Goal: Check status: Check status

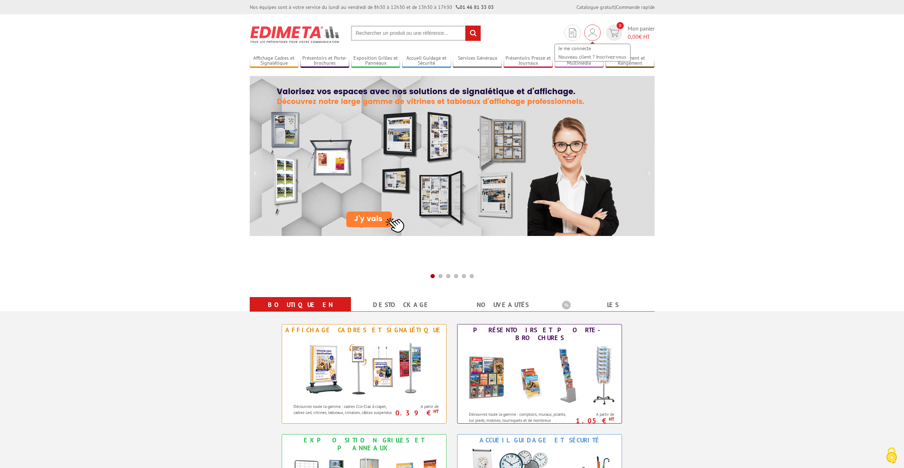
click at [591, 33] on img at bounding box center [593, 32] width 8 height 9
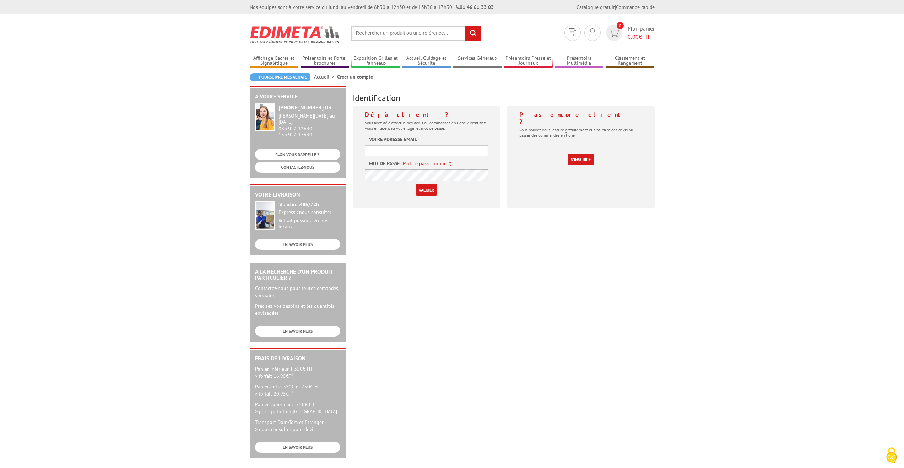
type input "[EMAIL_ADDRESS][DOMAIN_NAME]"
click at [425, 191] on input "Valider" at bounding box center [426, 190] width 21 height 12
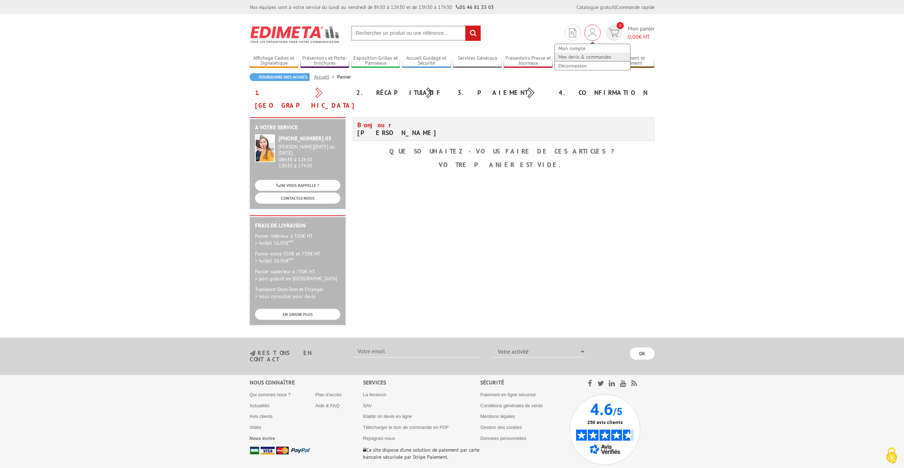
click at [574, 56] on link "Mes devis & commandes" at bounding box center [592, 57] width 75 height 9
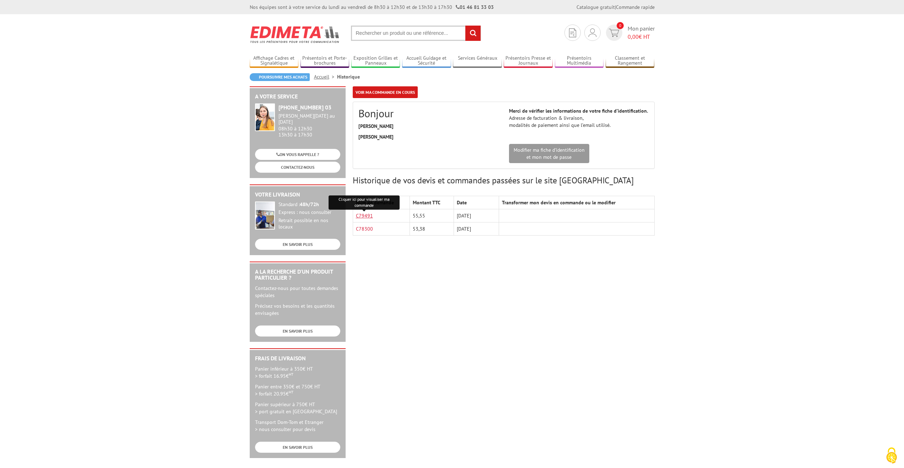
click at [363, 213] on link "C79491" at bounding box center [364, 215] width 17 height 6
